Goal: Information Seeking & Learning: Find specific page/section

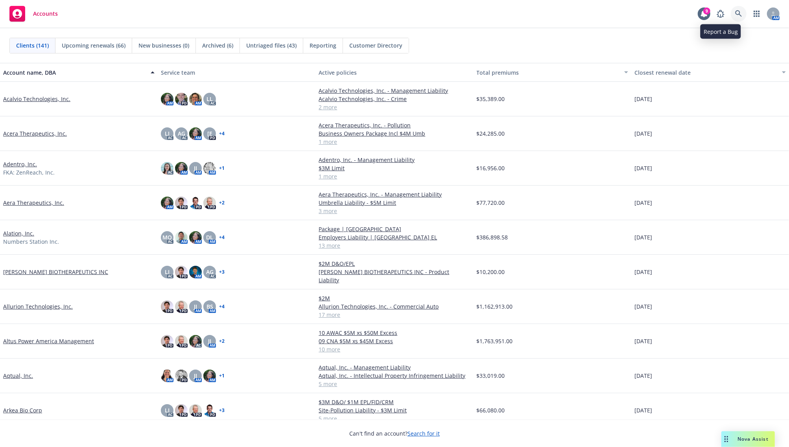
click at [737, 12] on icon at bounding box center [738, 13] width 7 height 7
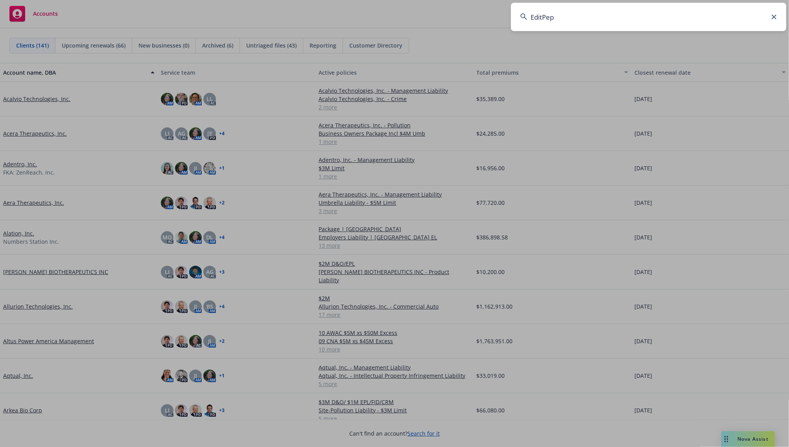
type input "EditPep"
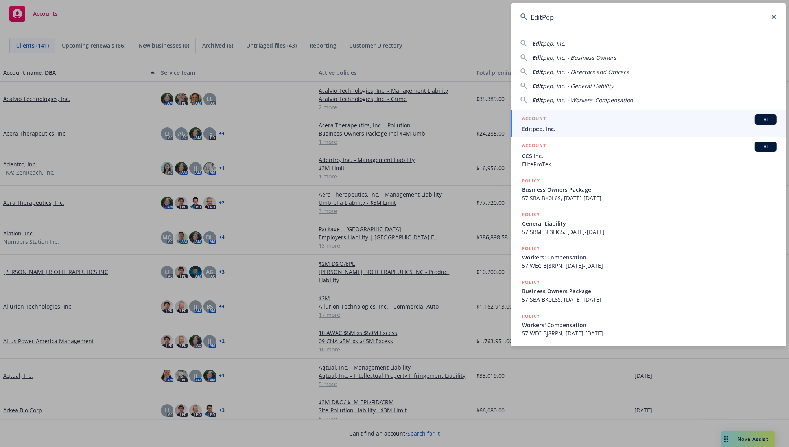
click at [564, 128] on span "Editpep, Inc." at bounding box center [649, 129] width 255 height 8
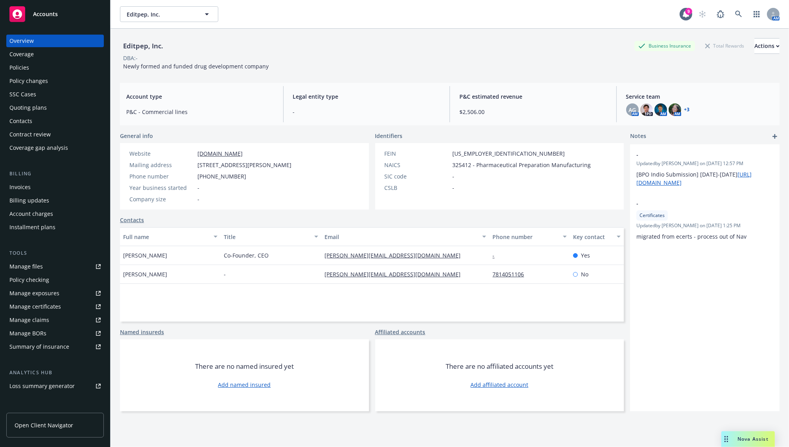
click at [24, 189] on div "Invoices" at bounding box center [19, 187] width 21 height 13
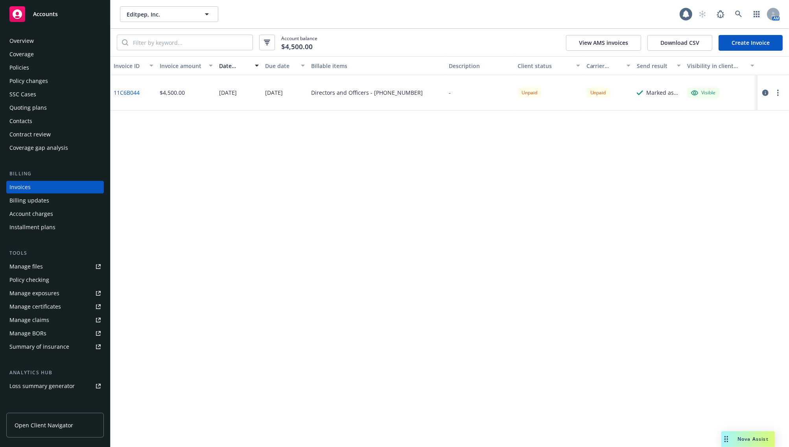
click at [635, 253] on div "Invoice ID Invoice amount Date issued Due date Billable items Description Clien…" at bounding box center [449, 251] width 678 height 391
click at [386, 263] on div "Invoice ID Invoice amount Date issued Due date Billable items Description Clien…" at bounding box center [449, 251] width 678 height 391
click at [339, 250] on div "Invoice ID Invoice amount Date issued Due date Billable items Description Clien…" at bounding box center [449, 251] width 678 height 391
click at [136, 93] on link "11C6B044" at bounding box center [127, 92] width 26 height 8
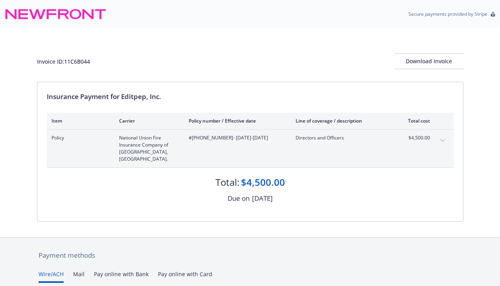
click at [438, 138] on button "expand content" at bounding box center [442, 140] width 13 height 13
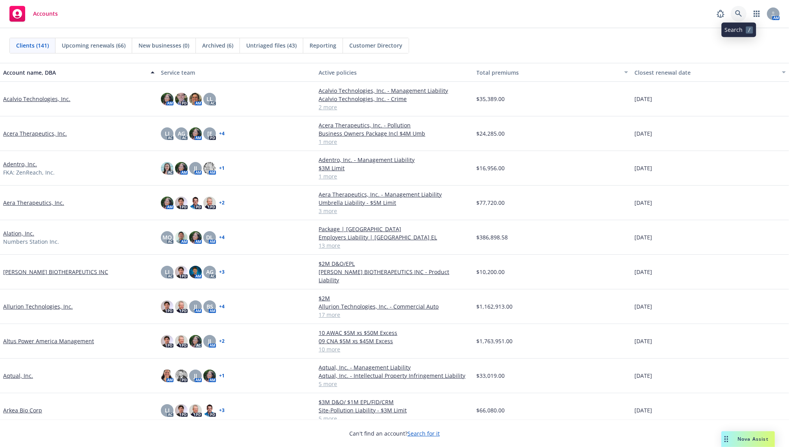
click at [736, 14] on icon at bounding box center [738, 13] width 7 height 7
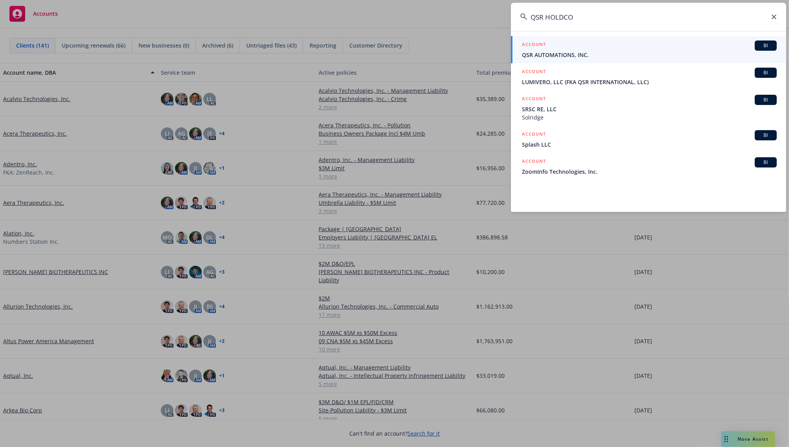
click at [563, 8] on input "QSR HOLDCO" at bounding box center [648, 17] width 275 height 28
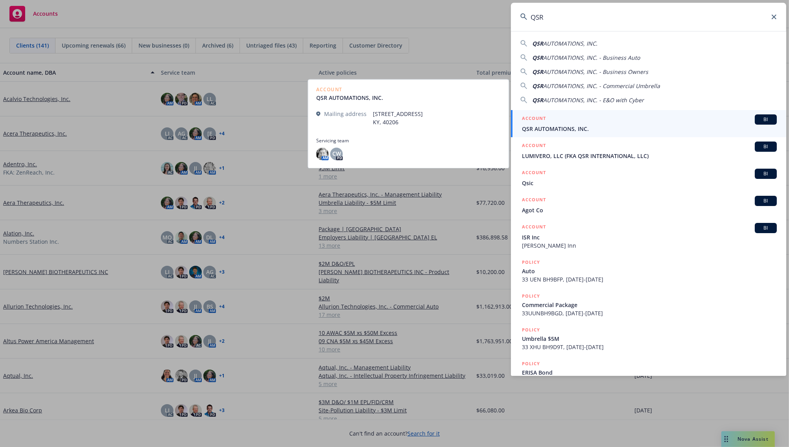
type input "QSR"
click at [576, 128] on span "QSR AUTOMATIONS, INC." at bounding box center [649, 129] width 255 height 8
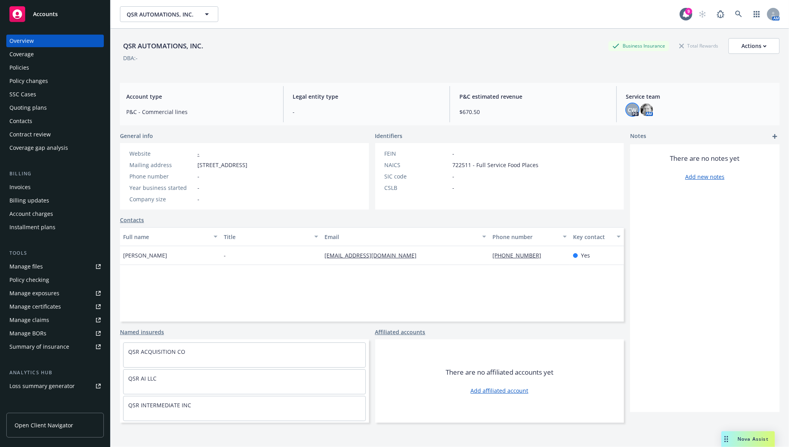
click at [628, 112] on span "CW" at bounding box center [632, 110] width 9 height 8
click at [43, 67] on div "Policies" at bounding box center [54, 67] width 91 height 13
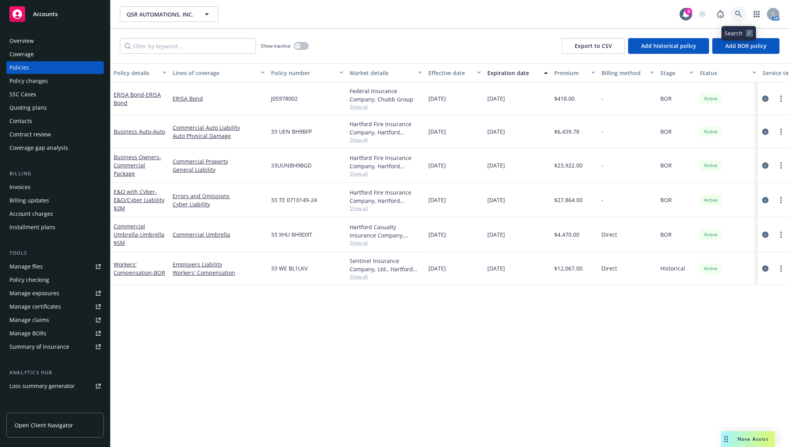
click at [737, 9] on link at bounding box center [738, 14] width 16 height 16
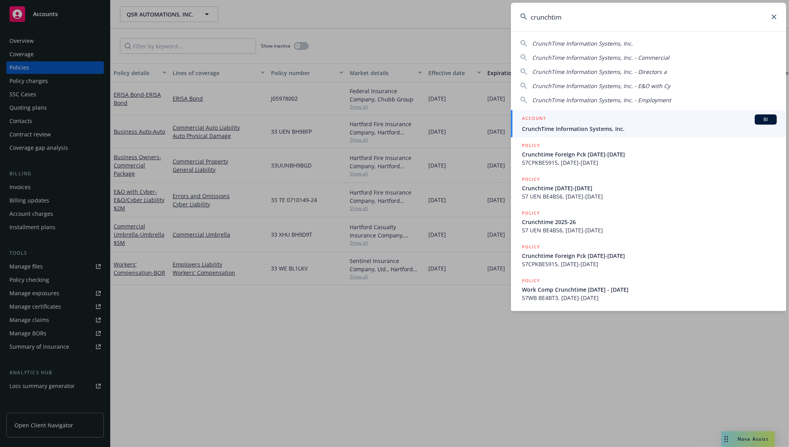
type input "crunchtim"
click at [546, 123] on div "ACCOUNT BI" at bounding box center [649, 119] width 255 height 10
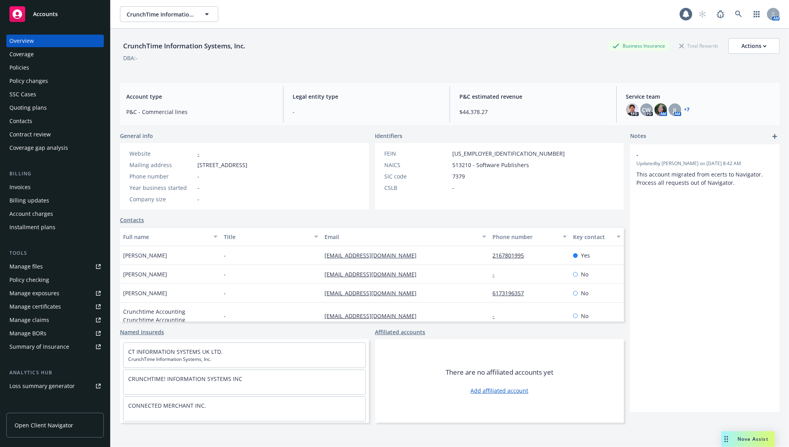
click at [35, 69] on div "Policies" at bounding box center [54, 67] width 91 height 13
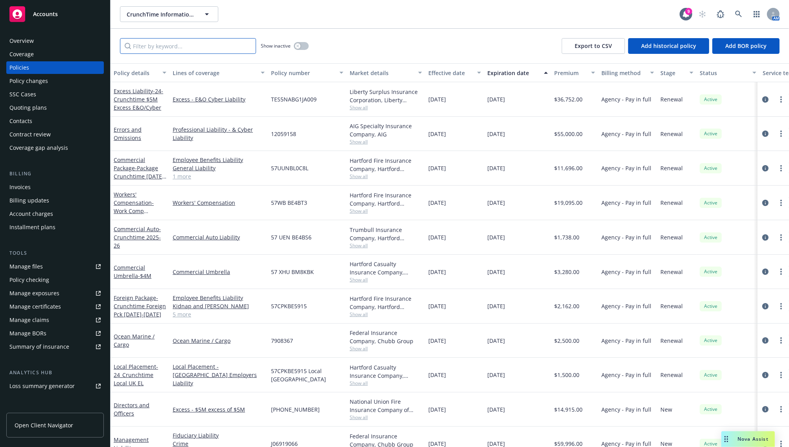
click at [156, 52] on input "Filter by keyword..." at bounding box center [188, 46] width 136 height 16
type input "0"
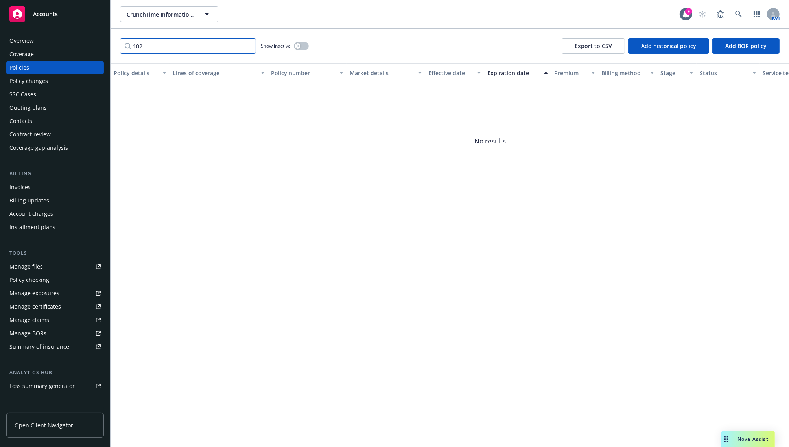
type input "102"
click at [299, 45] on icon "button" at bounding box center [297, 45] width 3 height 3
click at [740, 13] on icon at bounding box center [738, 14] width 7 height 7
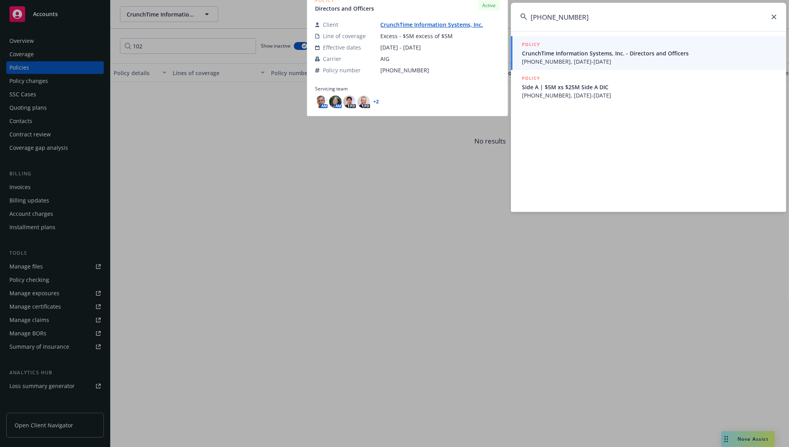
type input "01-773-01-02"
click at [617, 48] on div "POLICY" at bounding box center [649, 44] width 255 height 9
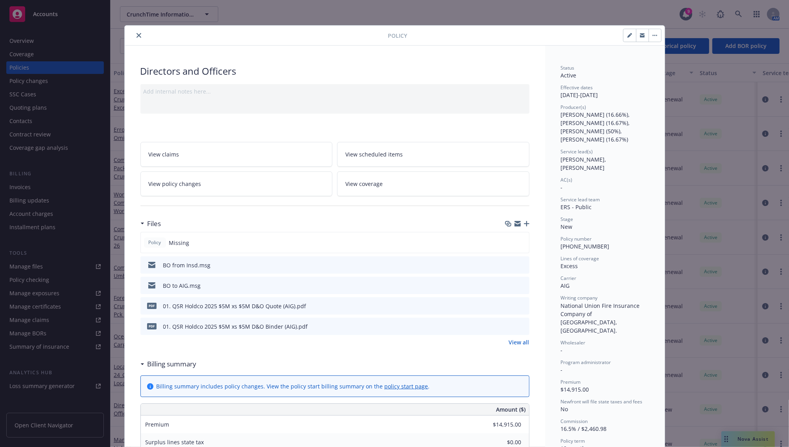
click at [136, 33] on icon "close" at bounding box center [138, 35] width 5 height 5
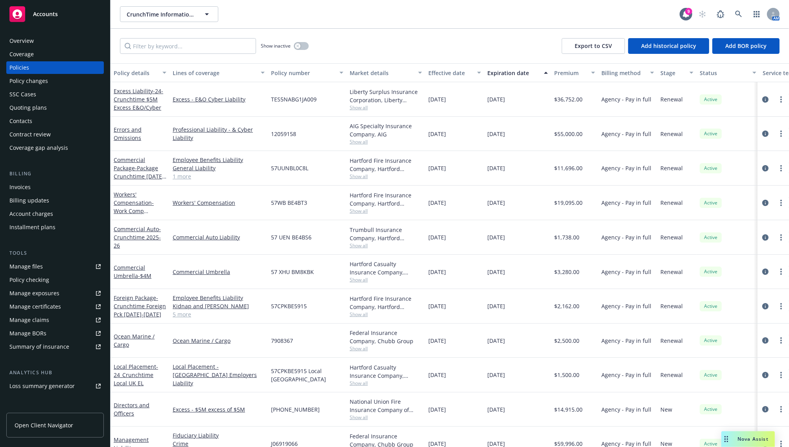
click at [32, 182] on div "Invoices" at bounding box center [54, 187] width 91 height 13
